Goal: Task Accomplishment & Management: Use online tool/utility

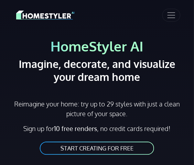
click at [105, 148] on link "START CREATING FOR FREE" at bounding box center [97, 148] width 116 height 15
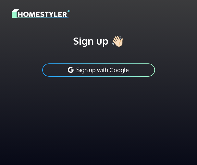
click at [107, 67] on button "Sign up with Google" at bounding box center [98, 70] width 114 height 15
